Goal: Information Seeking & Learning: Learn about a topic

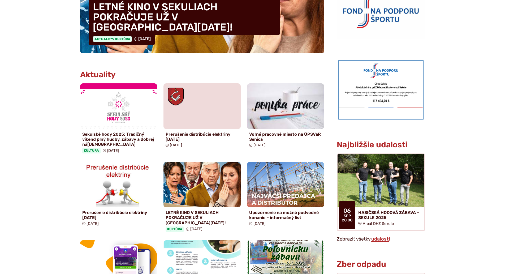
scroll to position [239, 0]
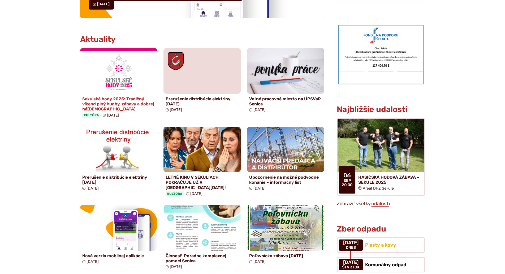
click at [118, 99] on h4 "Sekulské hody 2025: Tradičný víkend plný hudby, zábavy a dobrej ná[DEMOGRAPHIC_…" at bounding box center [118, 103] width 73 height 15
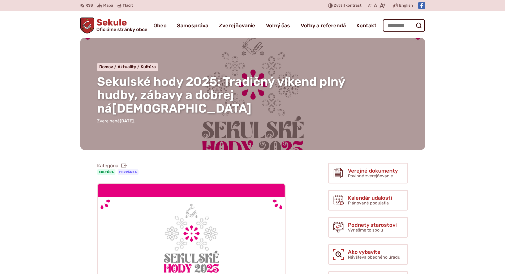
click at [94, 25] on span "Sekule Oficiálne stránky obce" at bounding box center [120, 25] width 53 height 14
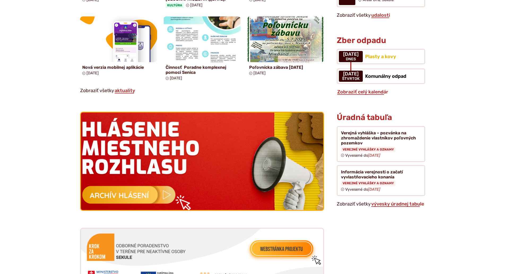
scroll to position [451, 0]
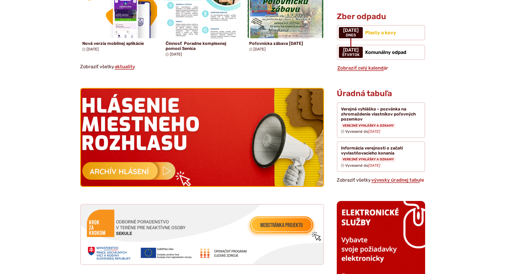
click at [222, 149] on img at bounding box center [202, 137] width 266 height 107
